Goal: Information Seeking & Learning: Learn about a topic

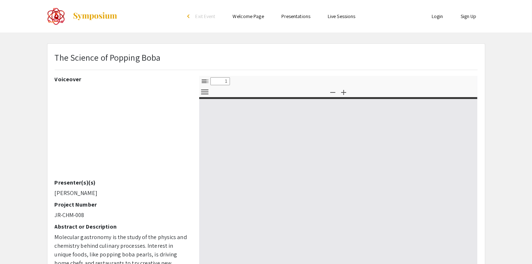
select select "custom"
type input "0"
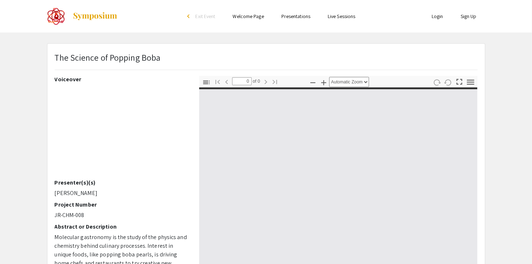
select select "custom"
type input "1"
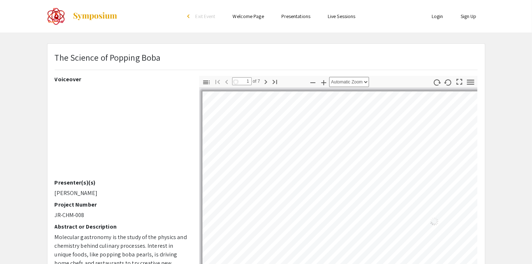
select select "auto"
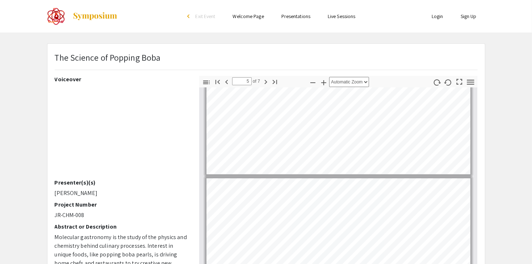
scroll to position [24, 0]
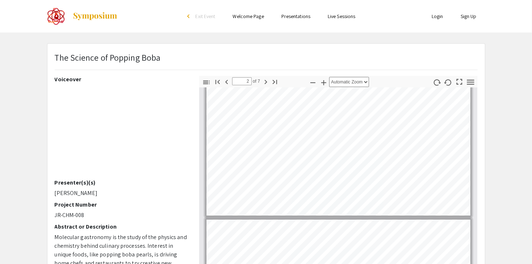
type input "1"
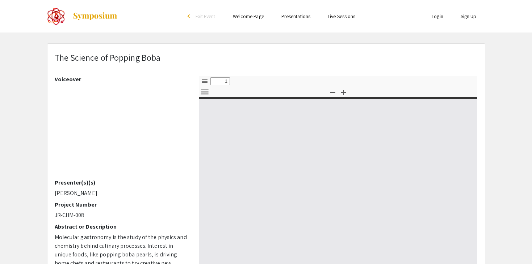
select select "custom"
type input "0"
select select "auto"
